Goal: Task Accomplishment & Management: Use online tool/utility

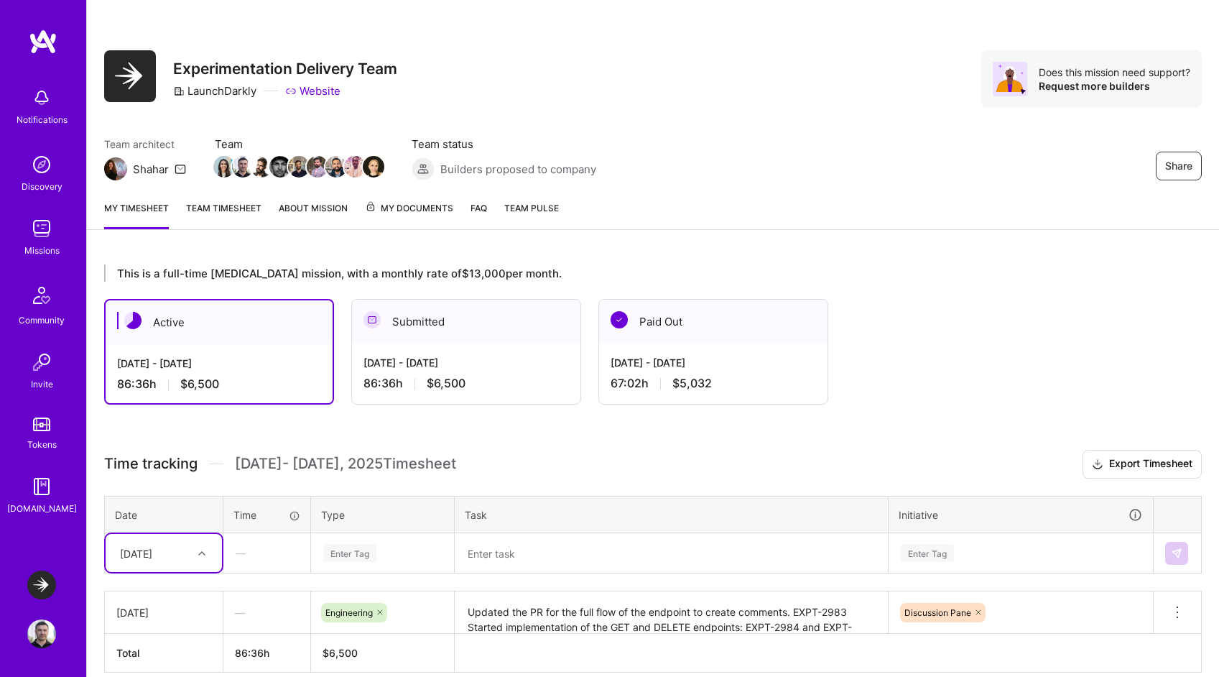
scroll to position [23, 0]
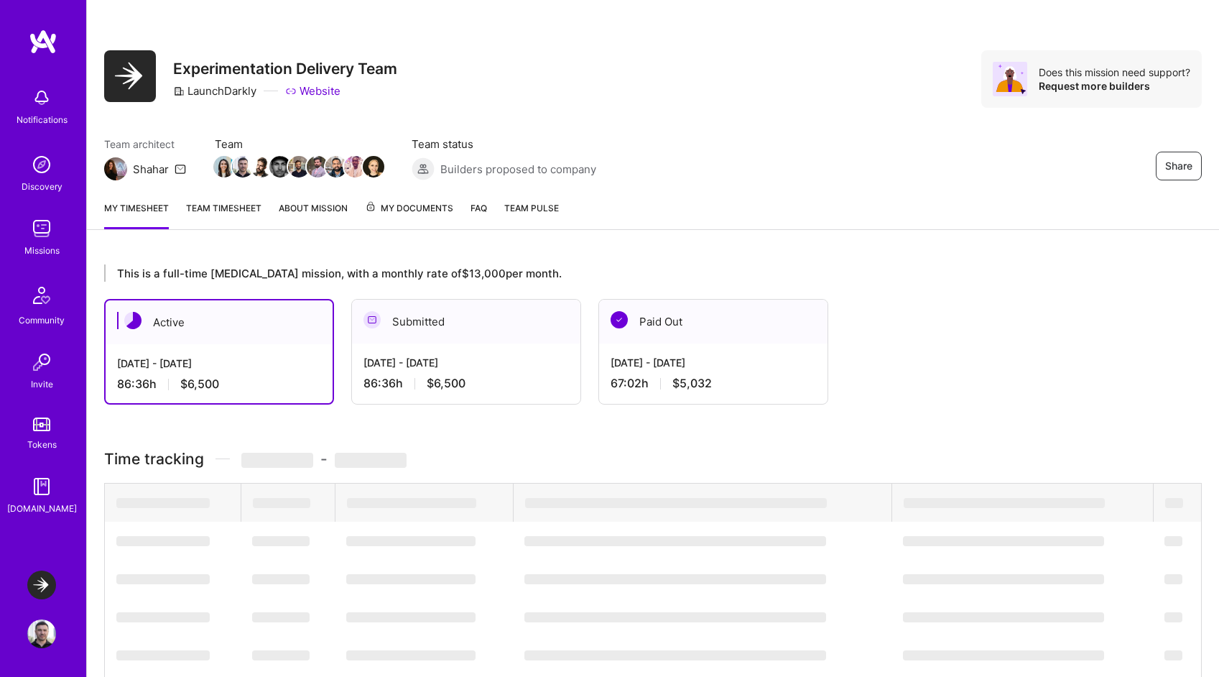
scroll to position [23, 0]
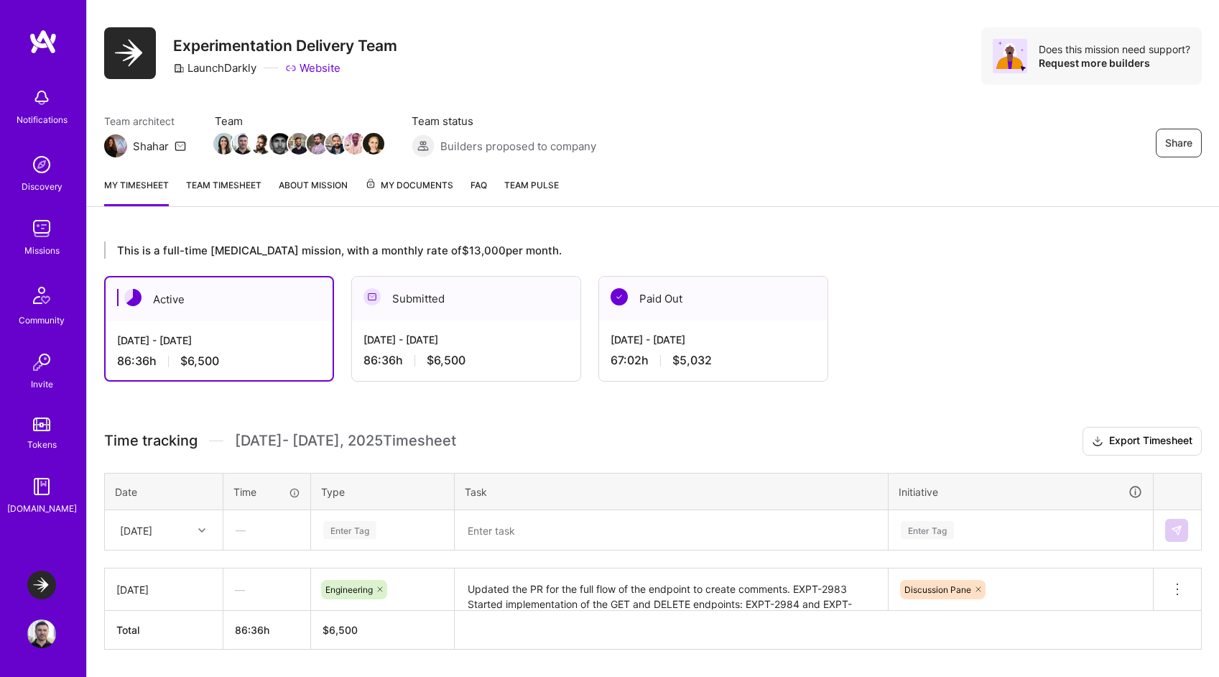
click at [188, 528] on div "Wed, Sep 3" at bounding box center [153, 530] width 80 height 24
click at [150, 592] on div "Tue, Sep 2" at bounding box center [164, 597] width 116 height 27
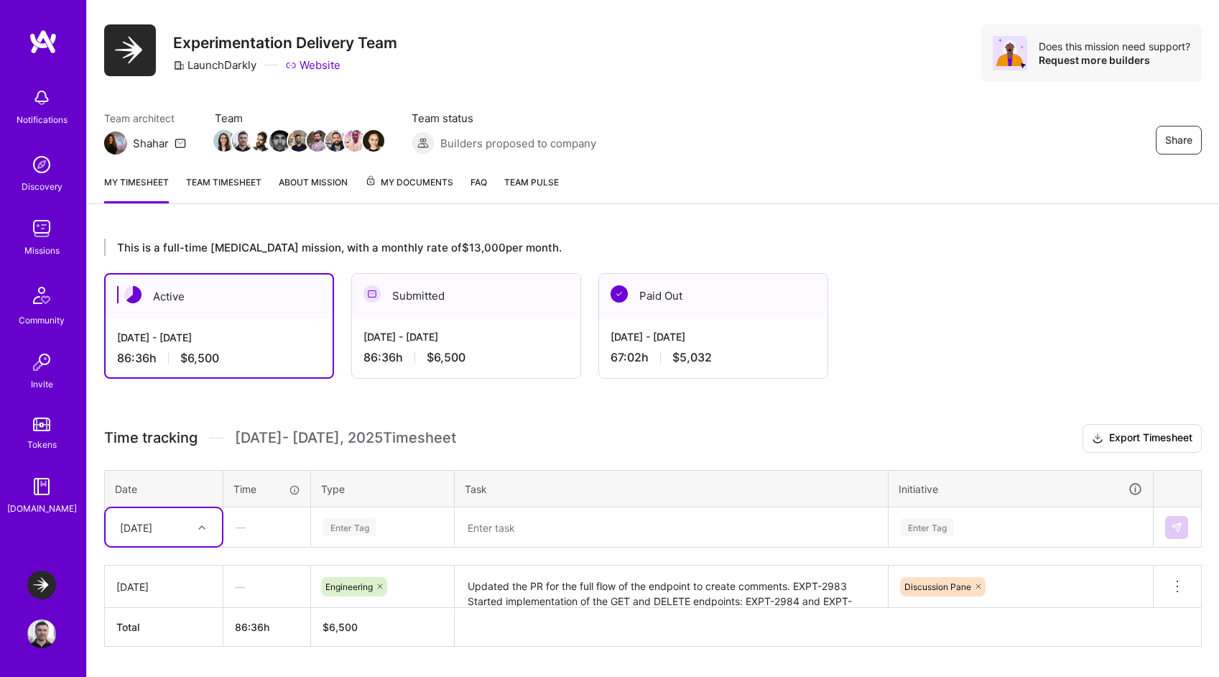
click at [766, 589] on textarea "Updated the PR for the full flow of the endpoint to create comments. EXPT-2983 …" at bounding box center [671, 587] width 430 height 40
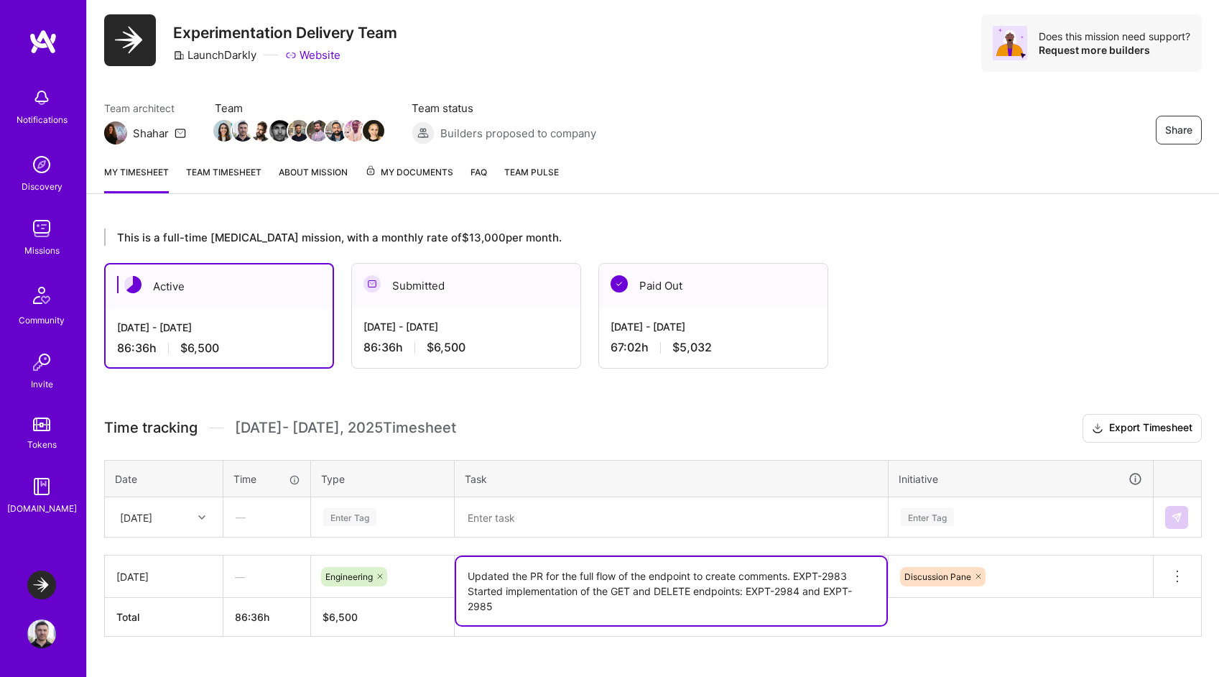
scroll to position [37, 0]
click at [567, 511] on textarea at bounding box center [671, 515] width 430 height 37
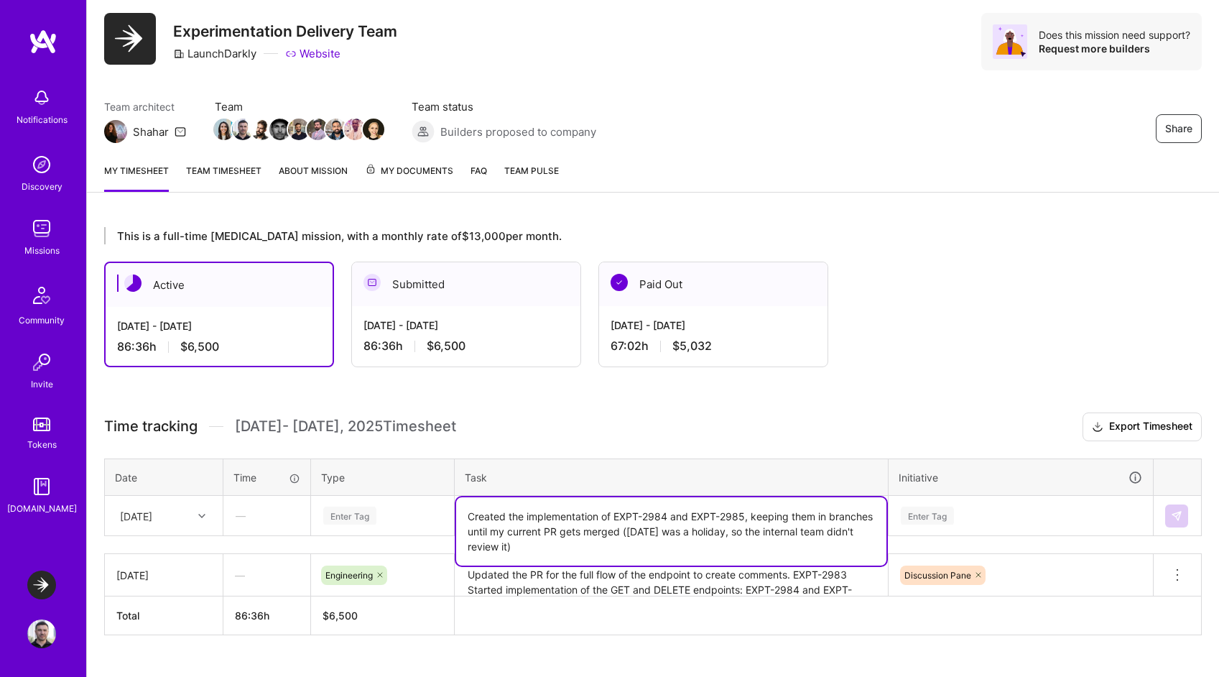
type textarea "Created the implementation of EXPT-2984 and EXPT-2985, keeping them in branches…"
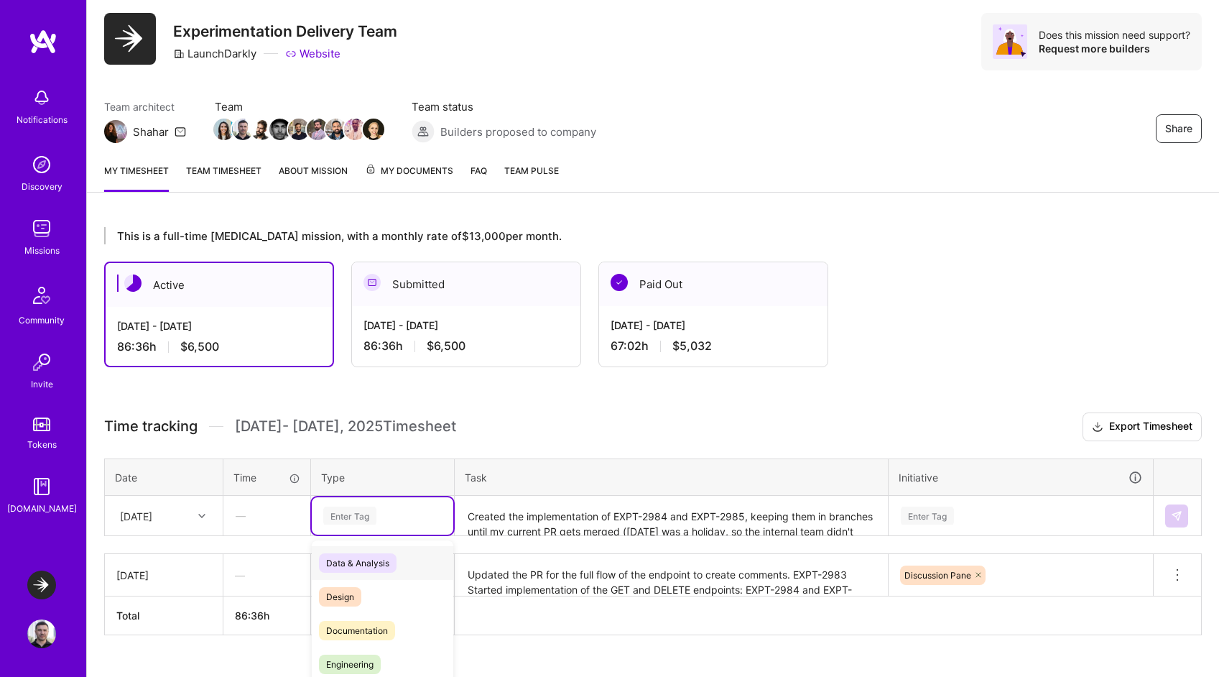
scroll to position [65, 0]
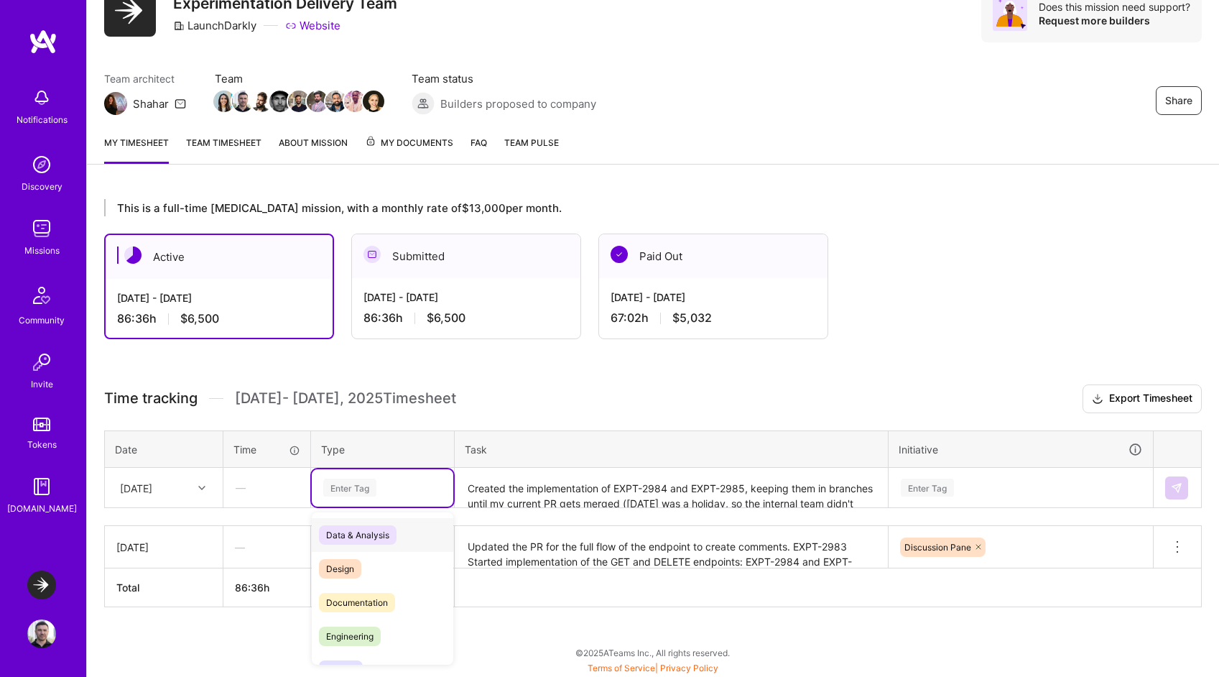
click at [376, 509] on div "Time tracking Sep 1 - Sep 15 , 2025 Timesheet Export Timesheet Date Time Type T…" at bounding box center [653, 495] width 1098 height 223
click at [365, 631] on span "Engineering" at bounding box center [350, 635] width 62 height 19
click at [930, 484] on div "Enter Tag" at bounding box center [1020, 486] width 263 height 37
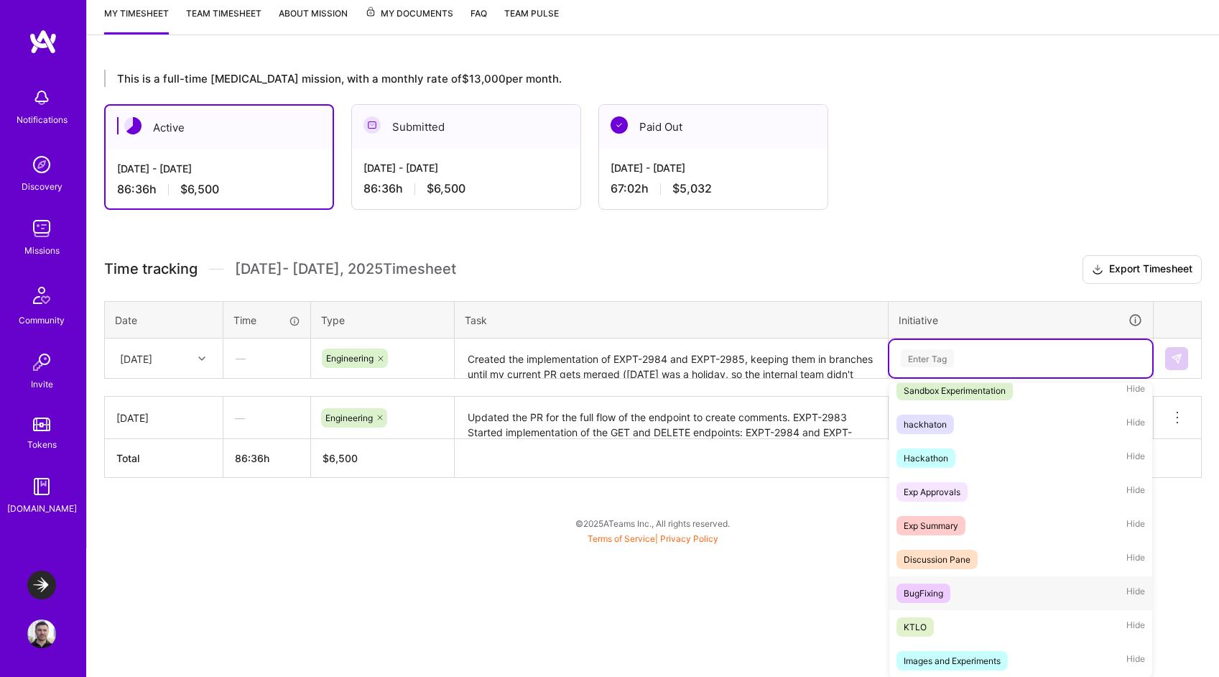
scroll to position [450, 0]
click at [945, 562] on div "Discussion Pane" at bounding box center [937, 559] width 67 height 15
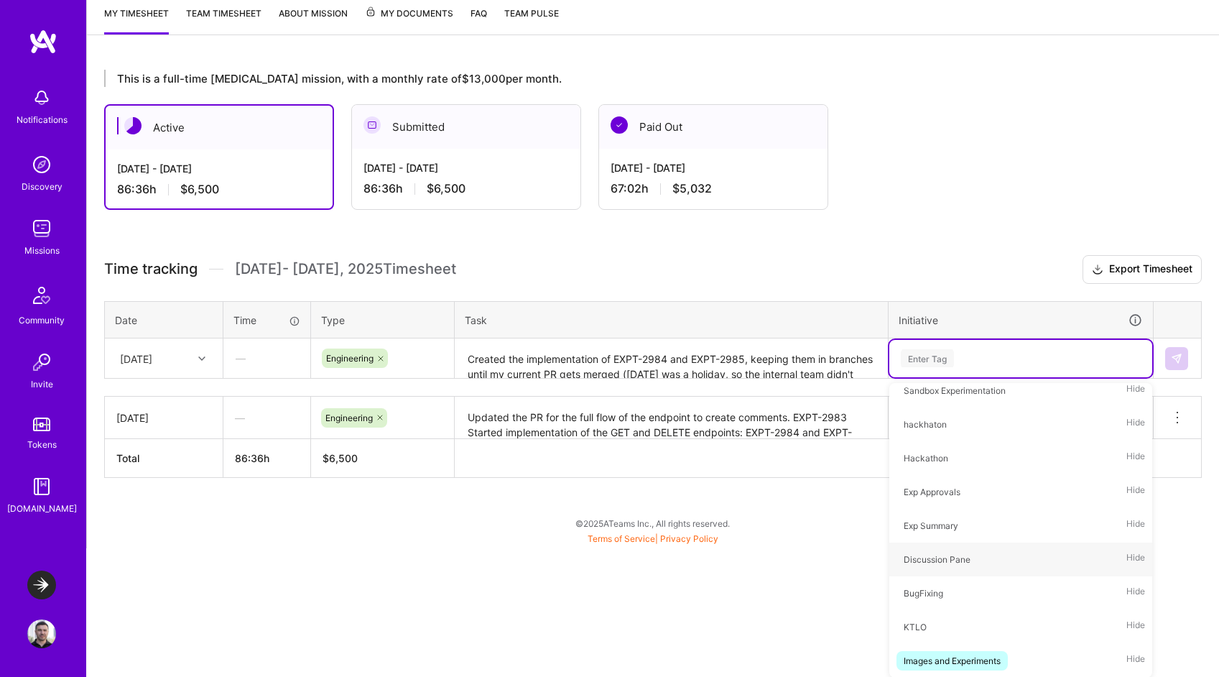
scroll to position [65, 0]
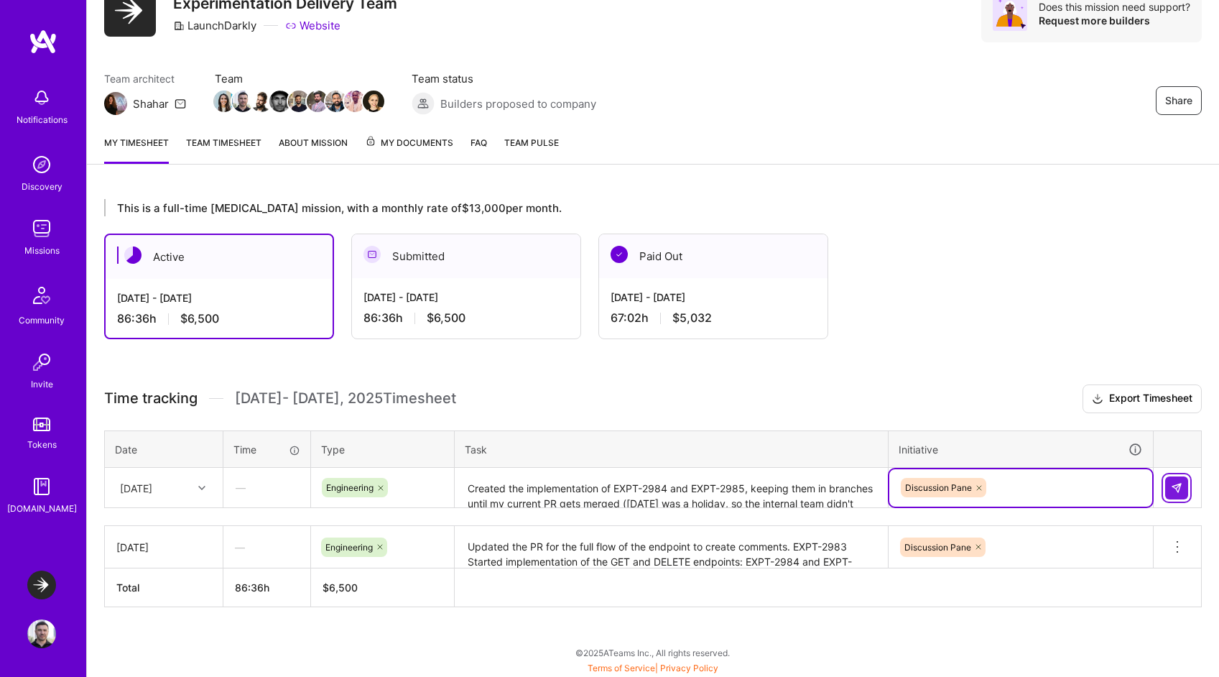
click at [1170, 481] on button at bounding box center [1176, 487] width 23 height 23
